Goal: Task Accomplishment & Management: Manage account settings

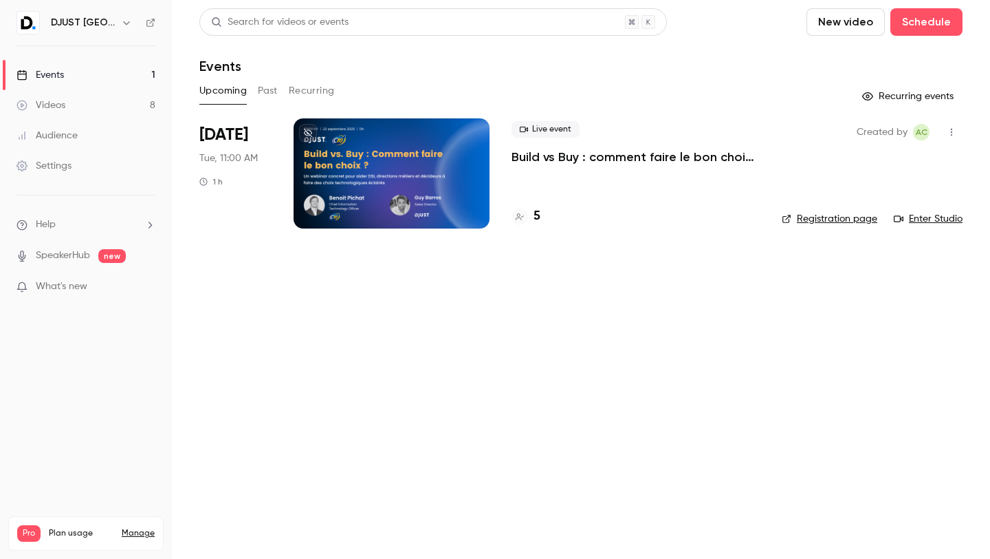
click at [376, 191] on div at bounding box center [392, 173] width 196 height 110
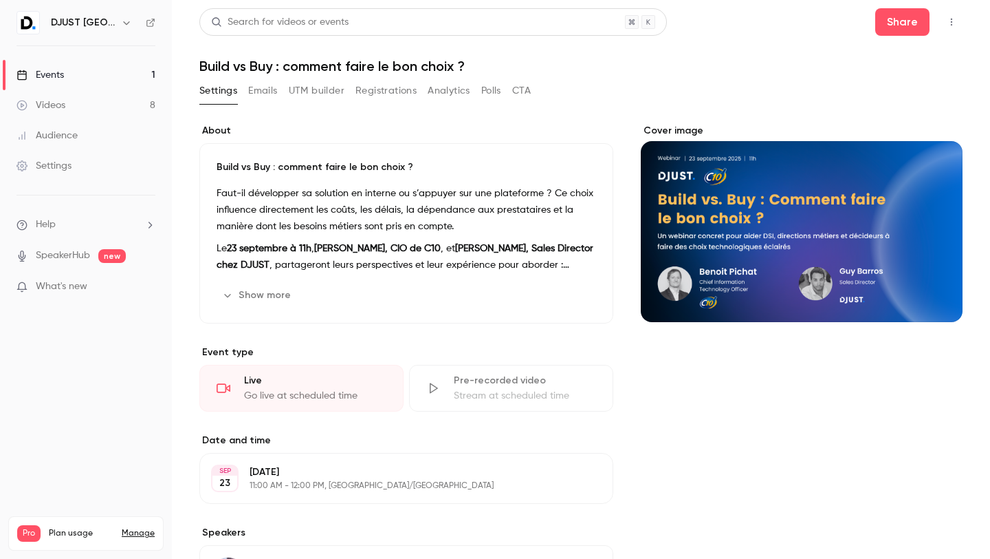
drag, startPoint x: 803, startPoint y: 162, endPoint x: 808, endPoint y: 185, distance: 23.1
click at [808, 186] on div "Cover image" at bounding box center [802, 223] width 322 height 198
click at [0, 0] on input "Cover image" at bounding box center [0, 0] width 0 height 0
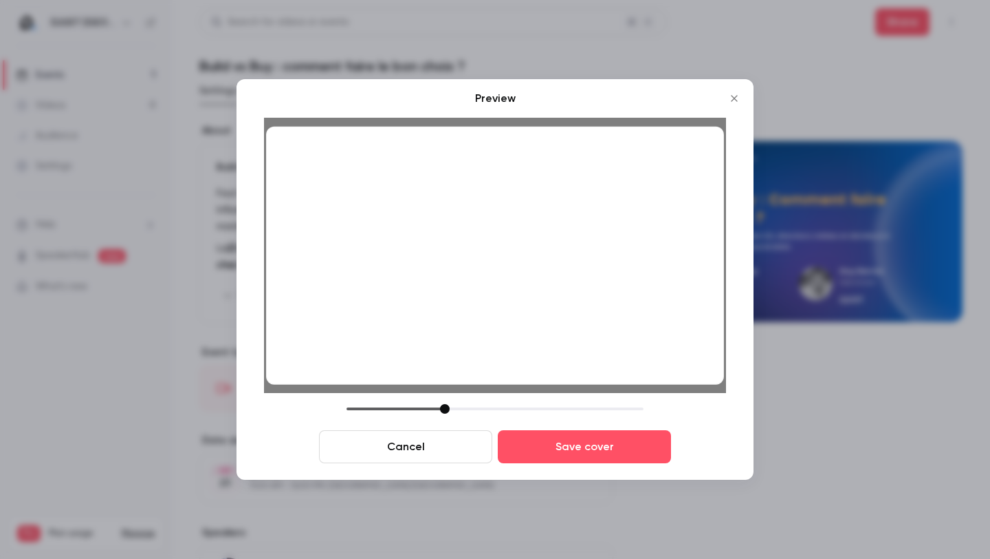
drag, startPoint x: 551, startPoint y: 302, endPoint x: 551, endPoint y: 314, distance: 11.7
click at [551, 314] on div at bounding box center [495, 256] width 458 height 258
click at [568, 444] on button "Save cover" at bounding box center [584, 446] width 173 height 33
